Goal: Book appointment/travel/reservation

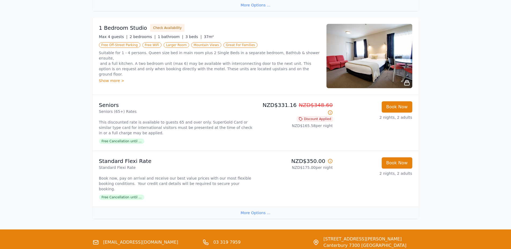
scroll to position [719, 0]
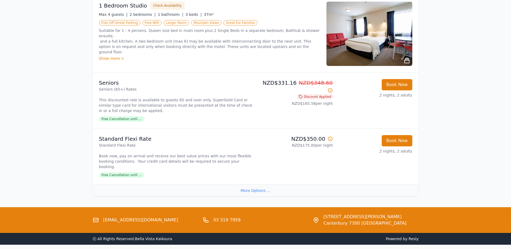
scroll to position [612, 0]
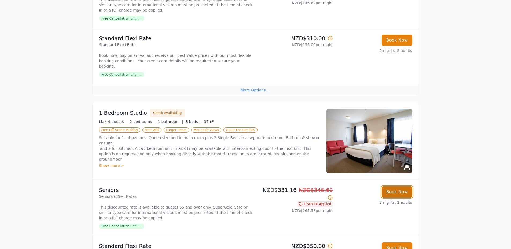
click at [394, 186] on button "Book Now" at bounding box center [396, 191] width 31 height 11
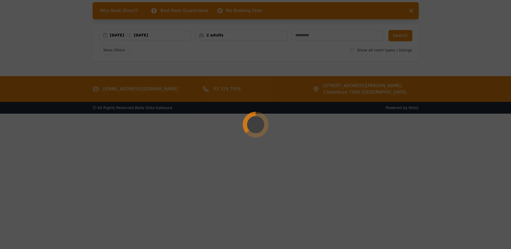
scroll to position [26, 0]
select select "**"
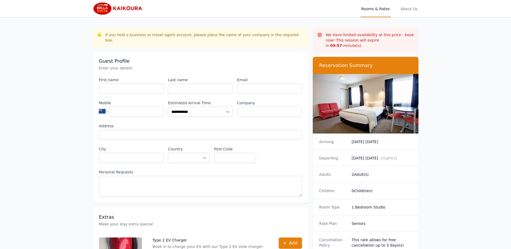
click at [360, 172] on dd "2 Adult(s)" at bounding box center [381, 174] width 61 height 5
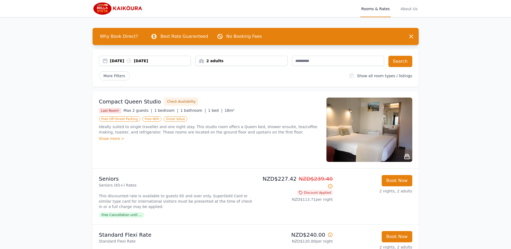
click at [209, 60] on div "2 adults" at bounding box center [241, 60] width 92 height 5
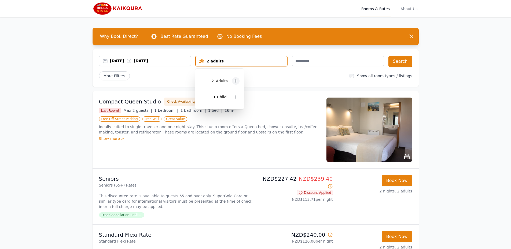
click at [238, 80] on div at bounding box center [236, 81] width 8 height 8
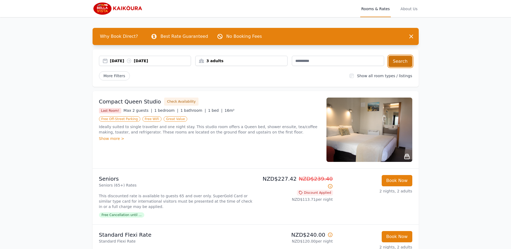
click at [401, 61] on button "Search" at bounding box center [400, 61] width 24 height 11
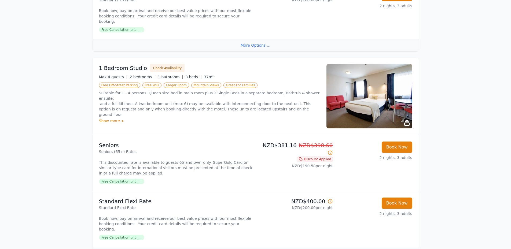
scroll to position [268, 0]
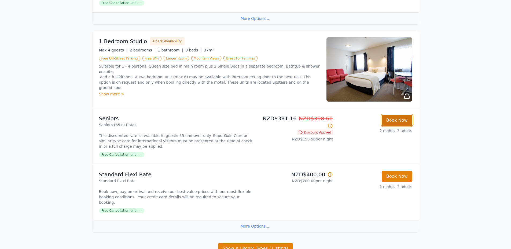
click at [398, 117] on button "Book Now" at bounding box center [396, 120] width 31 height 11
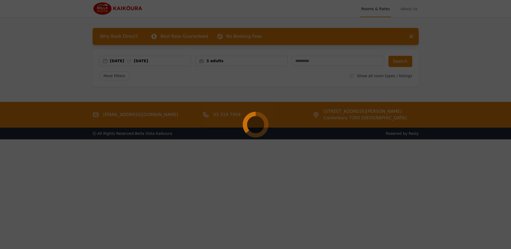
select select "**"
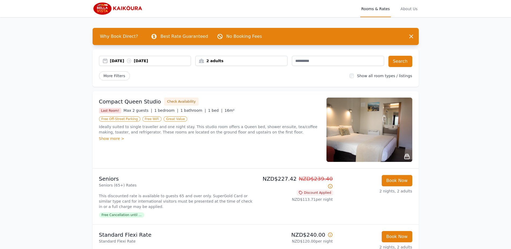
click at [221, 62] on div "2 adults" at bounding box center [241, 60] width 92 height 5
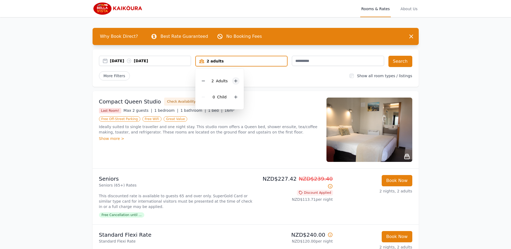
click at [237, 80] on icon at bounding box center [235, 81] width 4 height 4
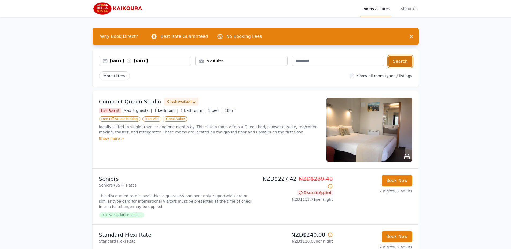
click at [398, 60] on button "Search" at bounding box center [400, 61] width 24 height 11
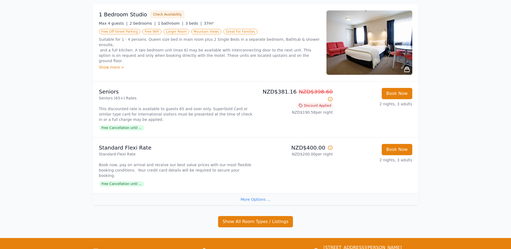
scroll to position [322, 0]
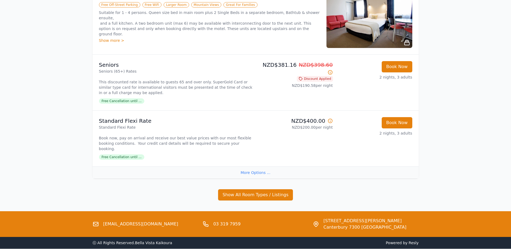
click at [258, 166] on div "More Options ..." at bounding box center [255, 172] width 326 height 12
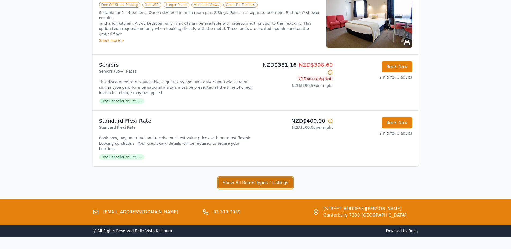
click at [265, 177] on button "Show All Room Types / Listings" at bounding box center [255, 182] width 75 height 11
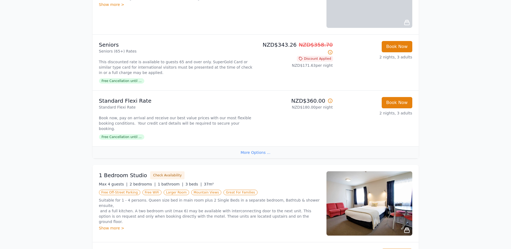
scroll to position [0, 0]
